Goal: Task Accomplishment & Management: Use online tool/utility

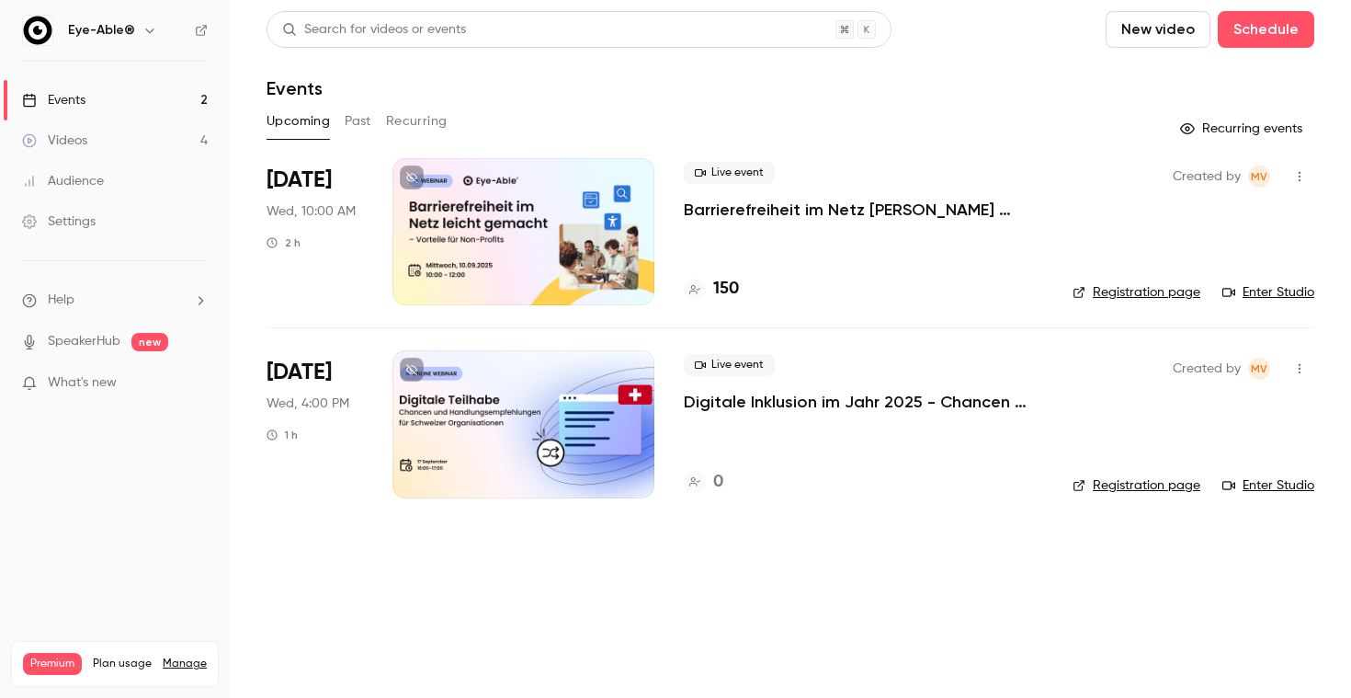
click at [173, 148] on link "Videos 4" at bounding box center [115, 140] width 230 height 40
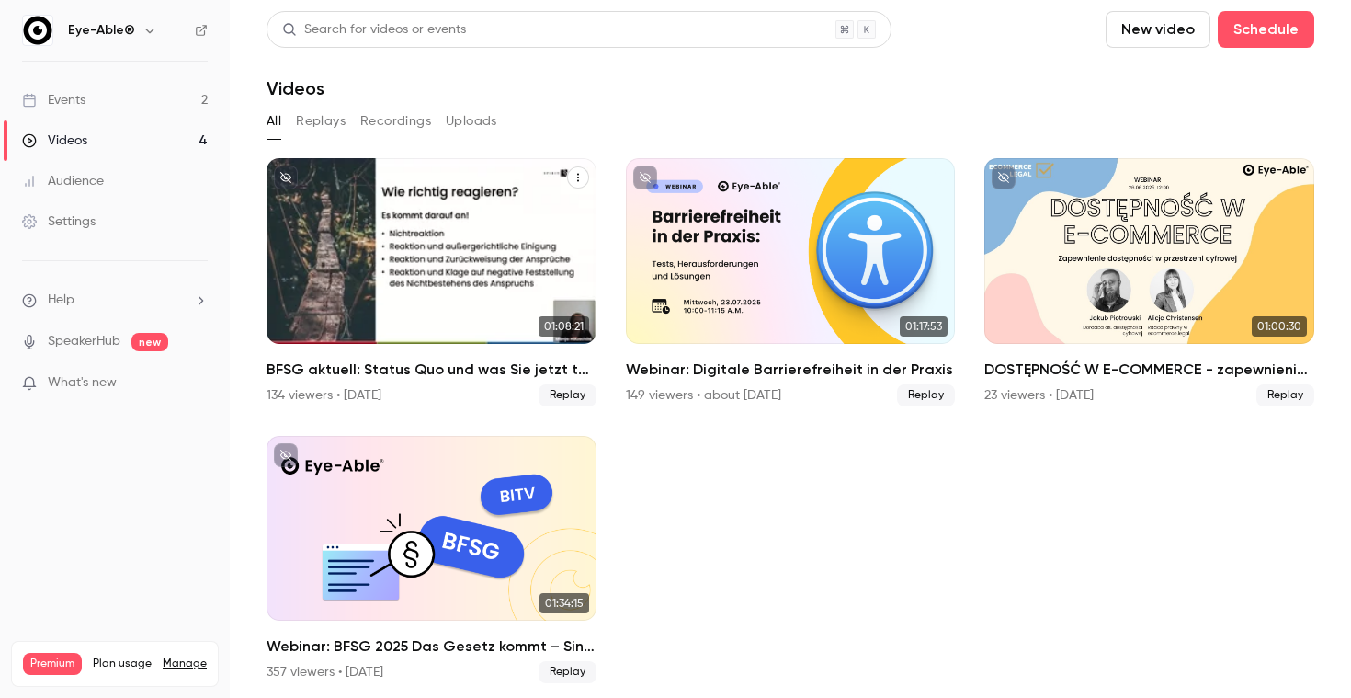
click at [476, 393] on div "134 viewers • [DATE] Replay" at bounding box center [432, 395] width 330 height 22
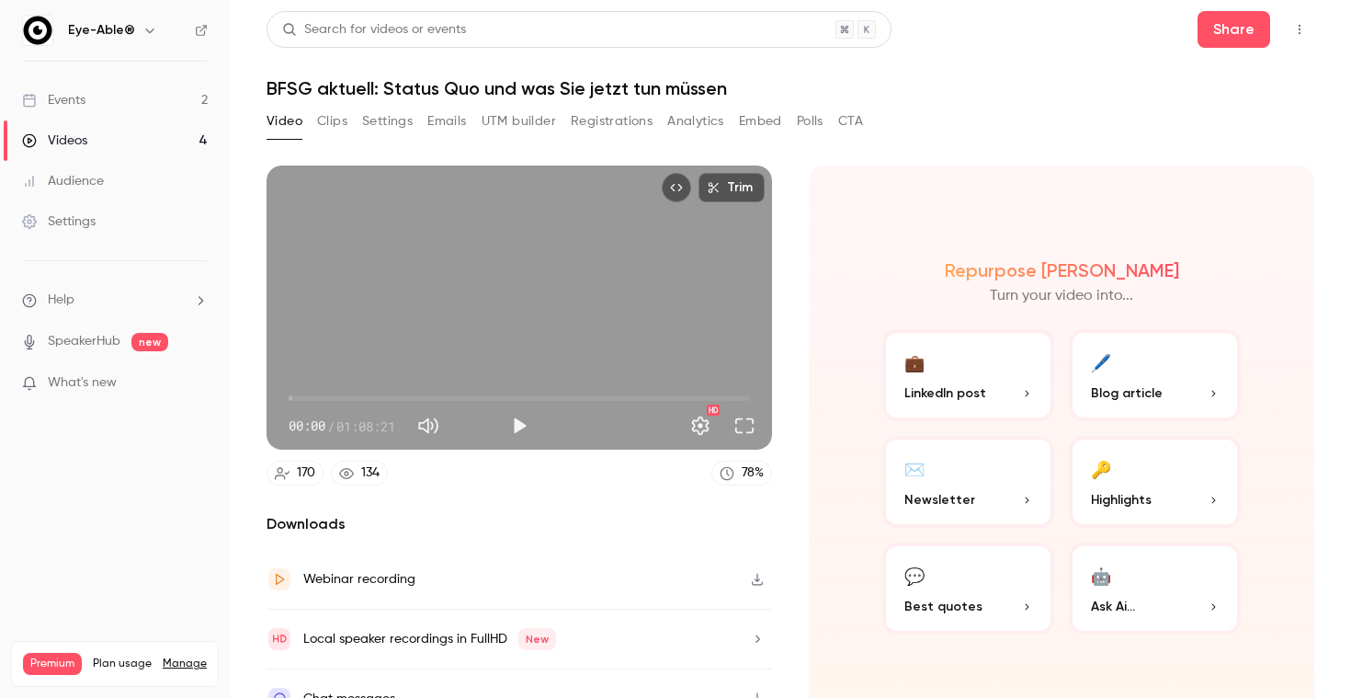
click at [629, 133] on button "Registrations" at bounding box center [612, 121] width 82 height 29
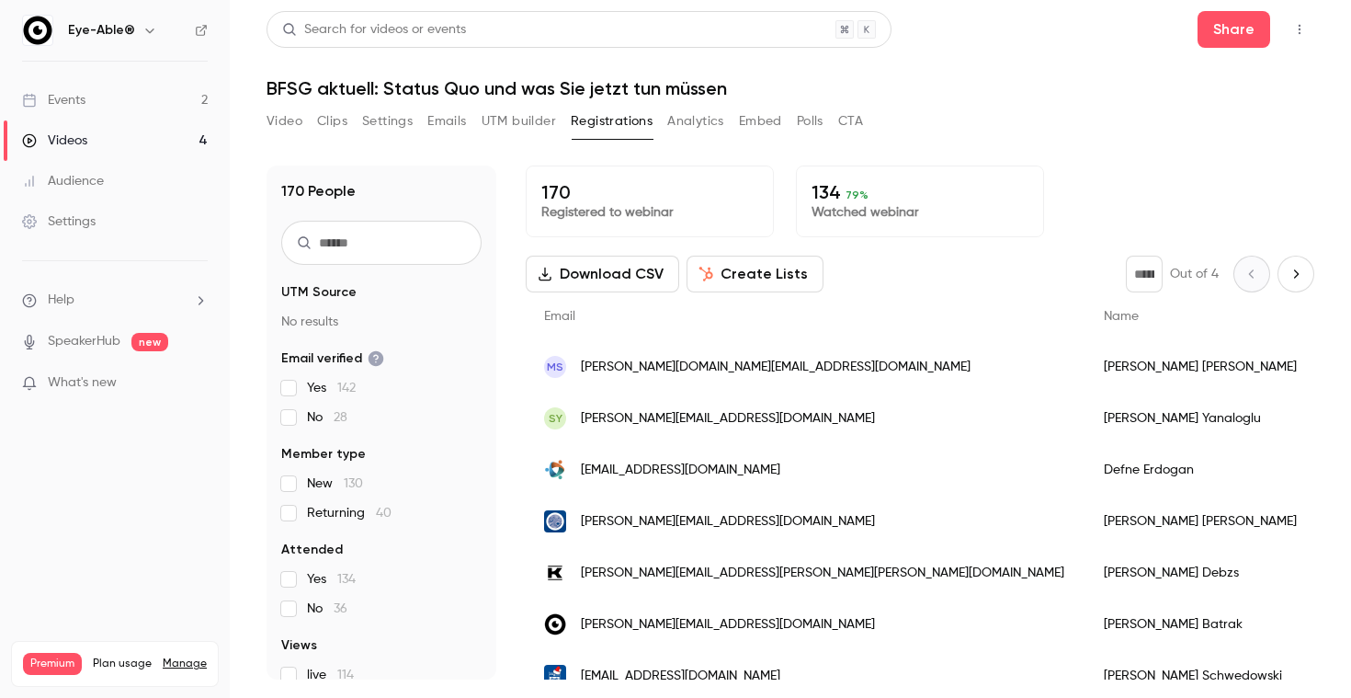
click at [735, 273] on button "Create Lists" at bounding box center [755, 274] width 137 height 37
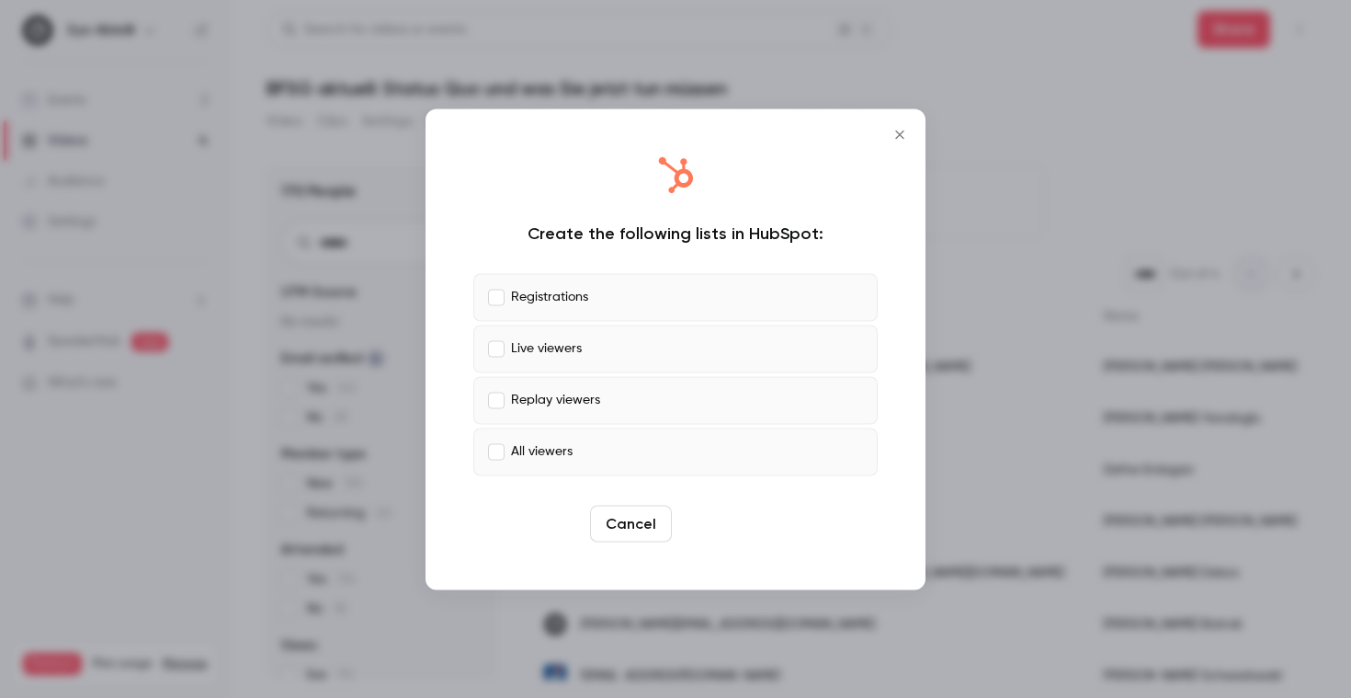
click at [741, 528] on button "Create" at bounding box center [720, 523] width 83 height 37
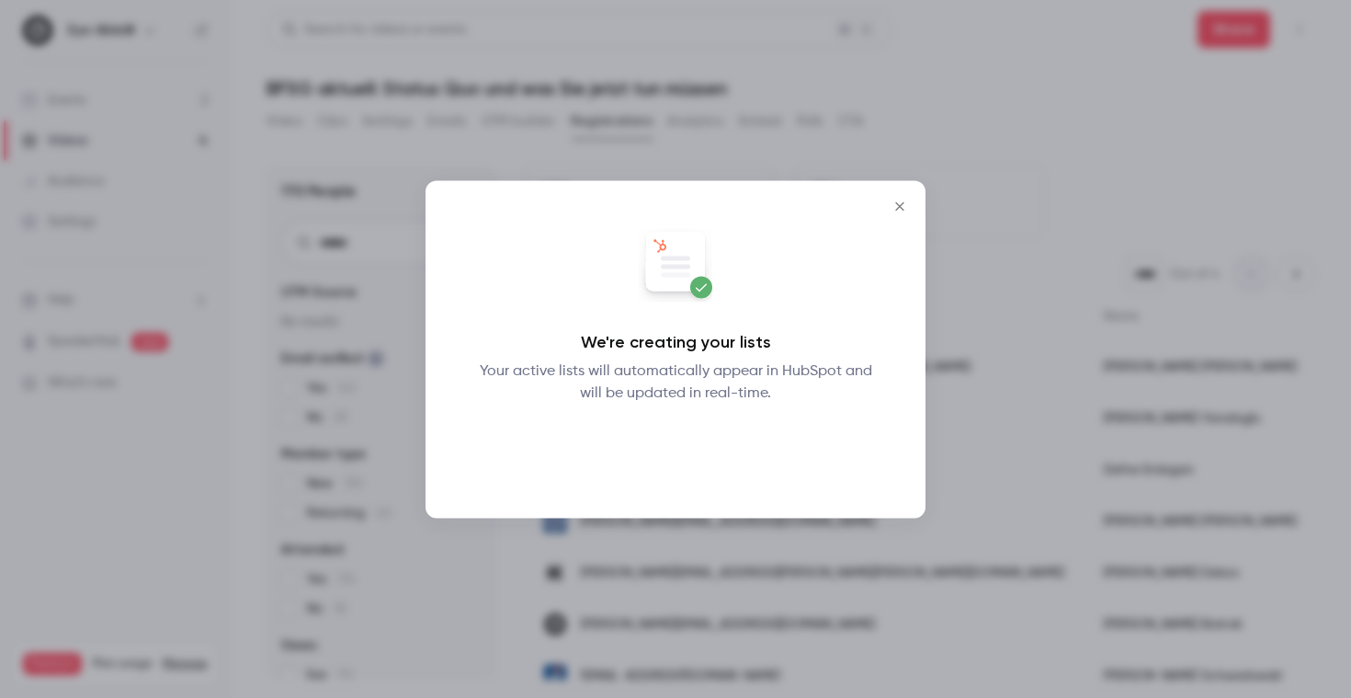
click at [698, 453] on button "Okay" at bounding box center [676, 451] width 67 height 37
